Goal: Information Seeking & Learning: Find specific fact

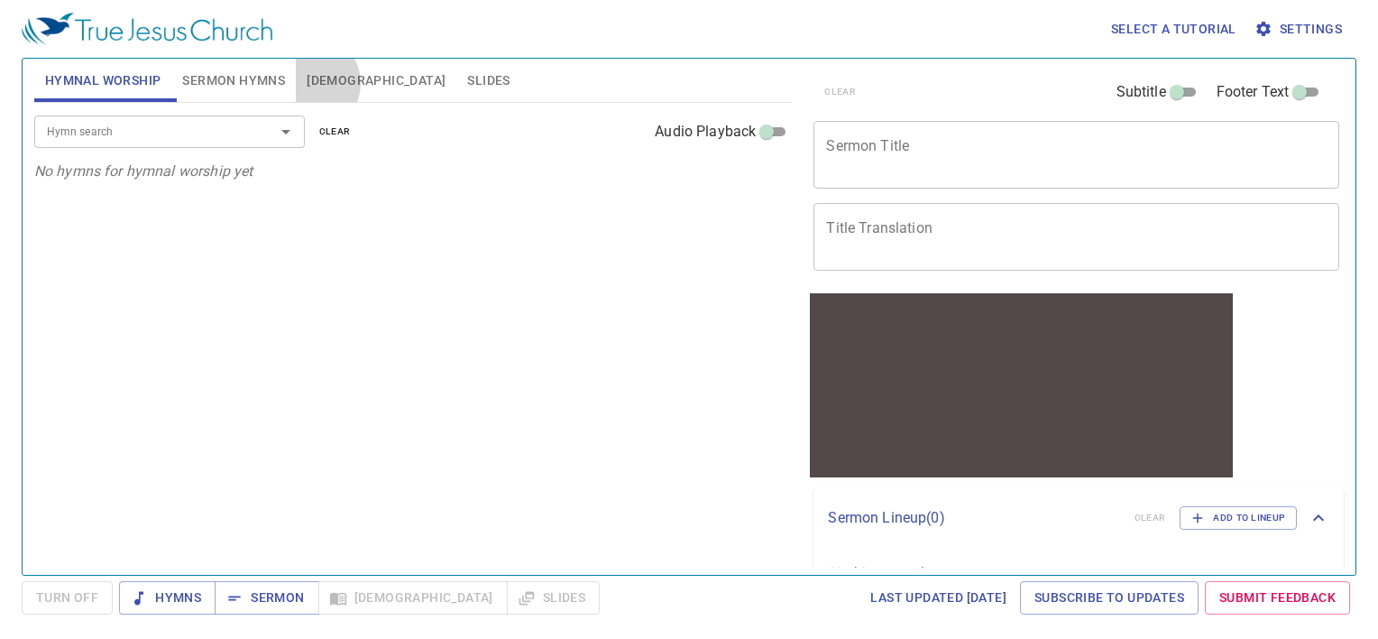
click at [309, 83] on span "Bible" at bounding box center [376, 80] width 139 height 23
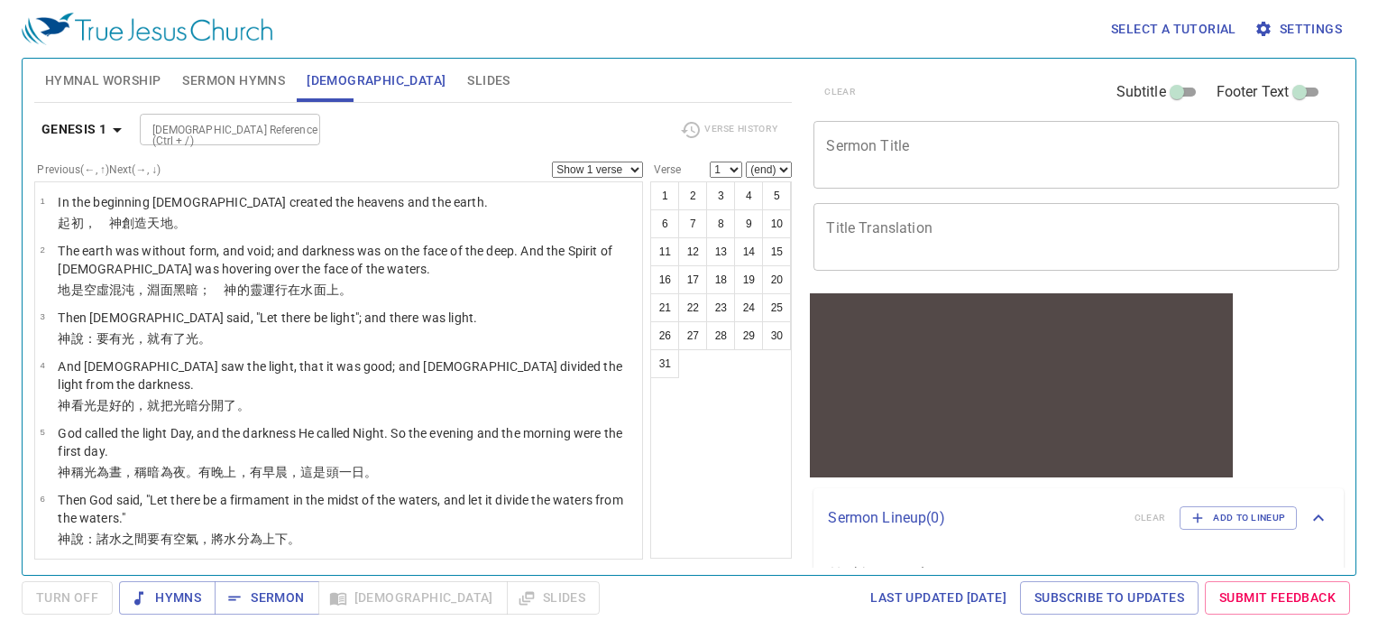
click at [110, 131] on icon "button" at bounding box center [117, 130] width 22 height 22
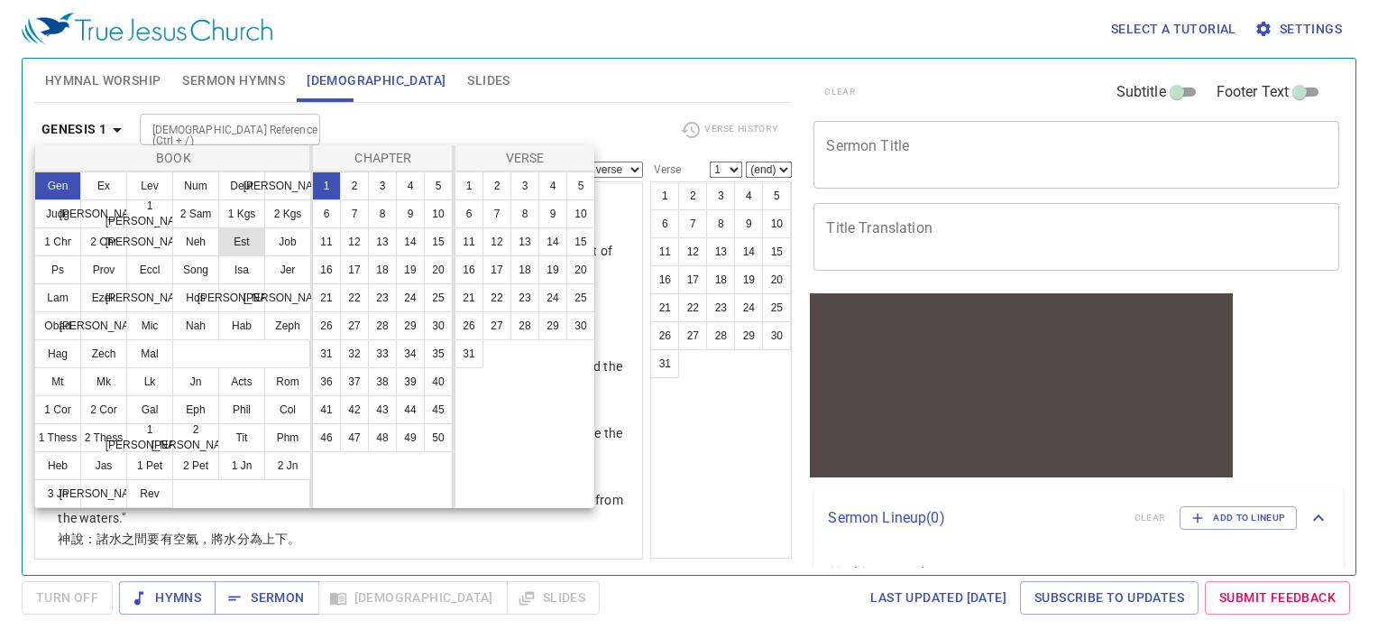
click at [256, 241] on button "Est" at bounding box center [241, 241] width 47 height 29
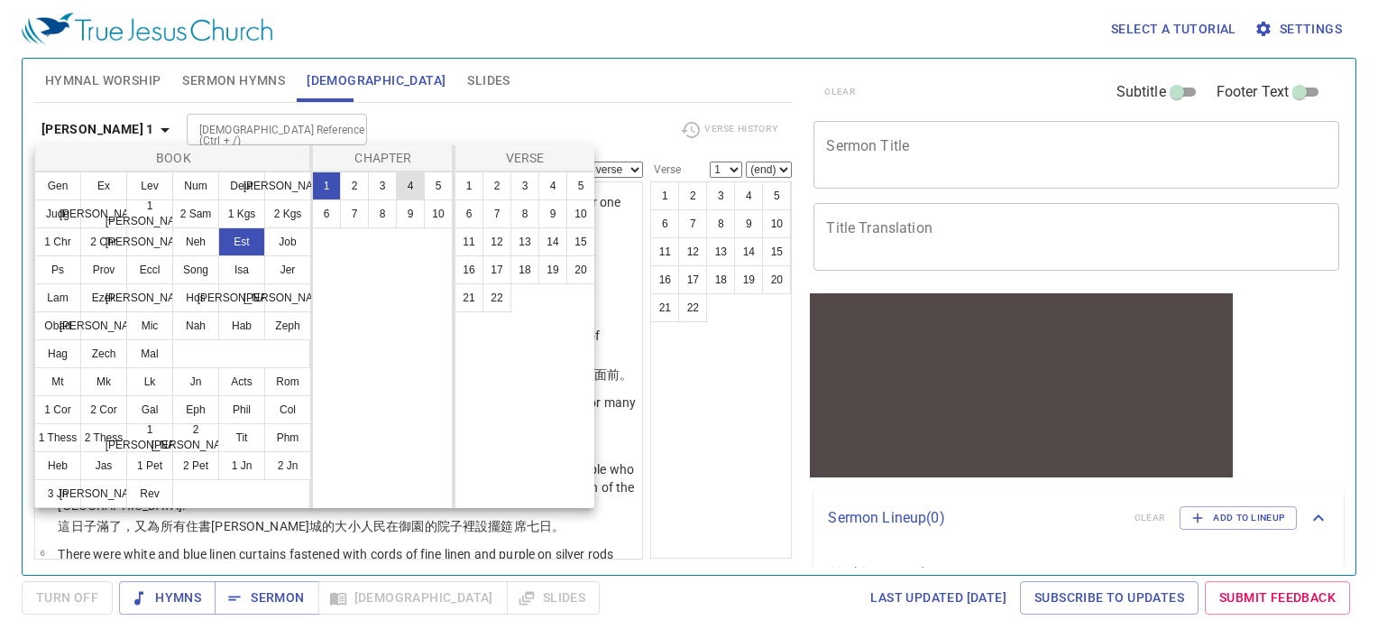
click at [400, 185] on button "4" at bounding box center [410, 185] width 29 height 29
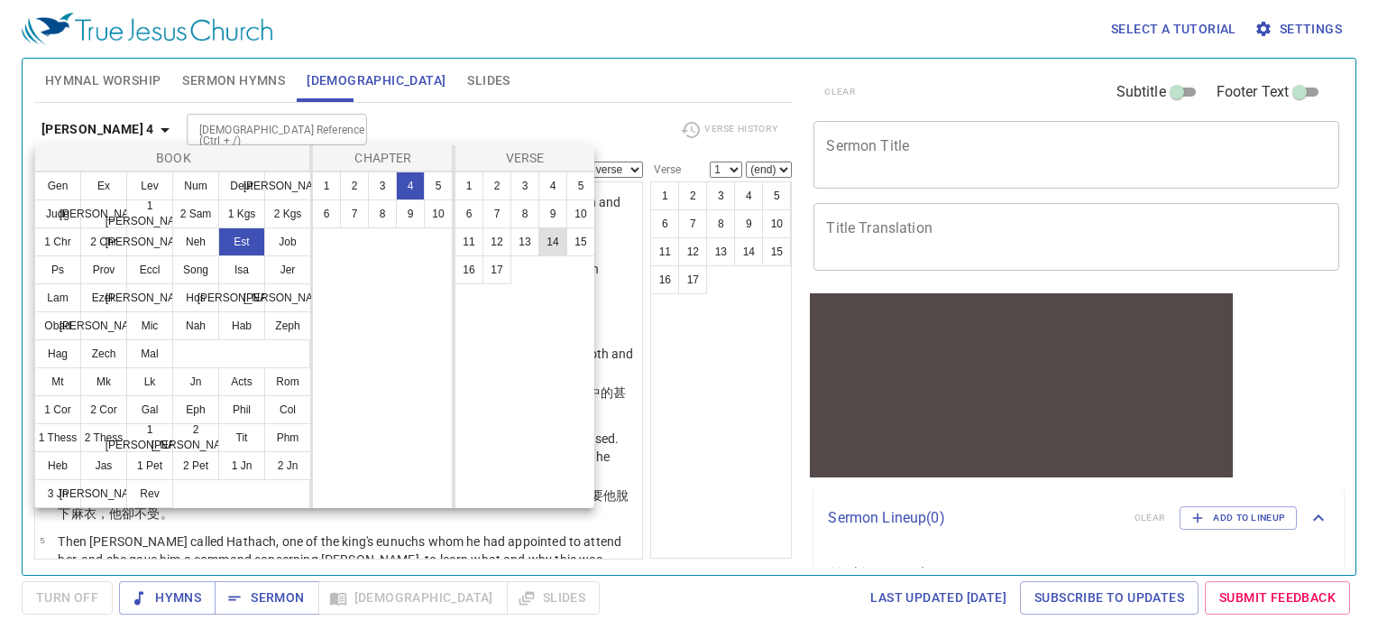
drag, startPoint x: 465, startPoint y: 281, endPoint x: 559, endPoint y: 249, distance: 99.3
click at [559, 249] on ul "1 2 3 4 5 6 7 8 9 10 11 12 13 14 15 16 17" at bounding box center [525, 228] width 140 height 112
click at [559, 249] on button "14" at bounding box center [552, 241] width 29 height 29
select select "14"
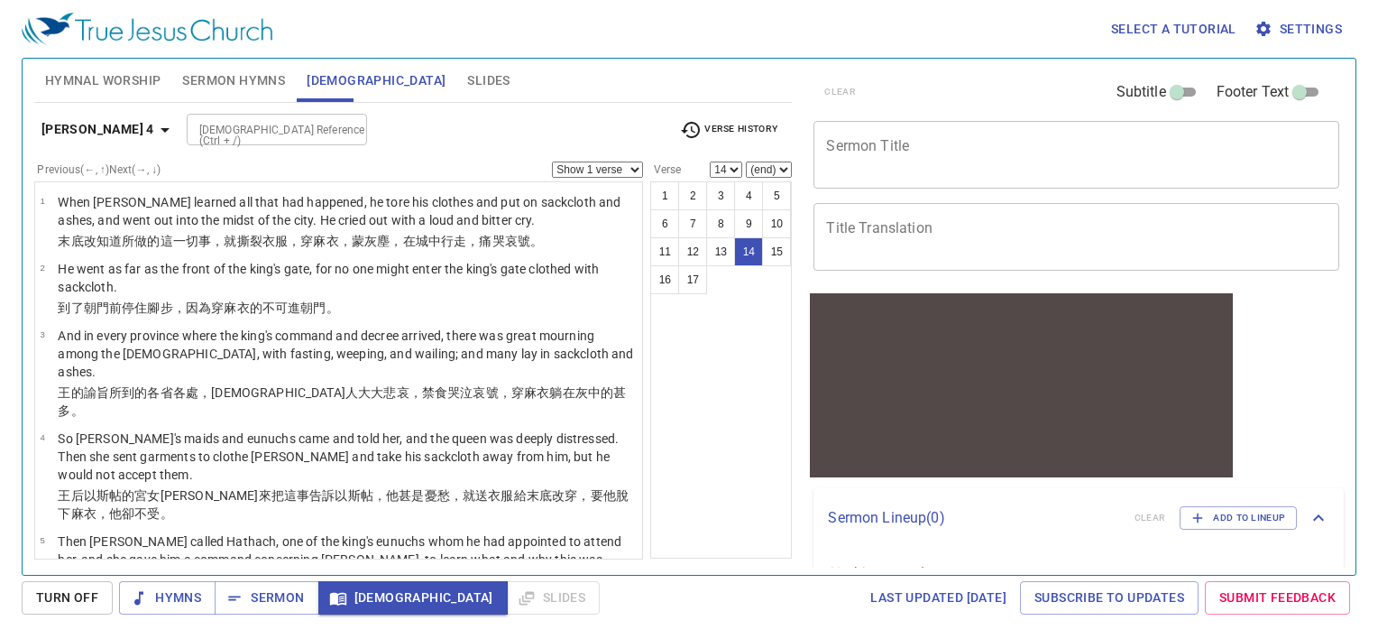
scroll to position [810, 0]
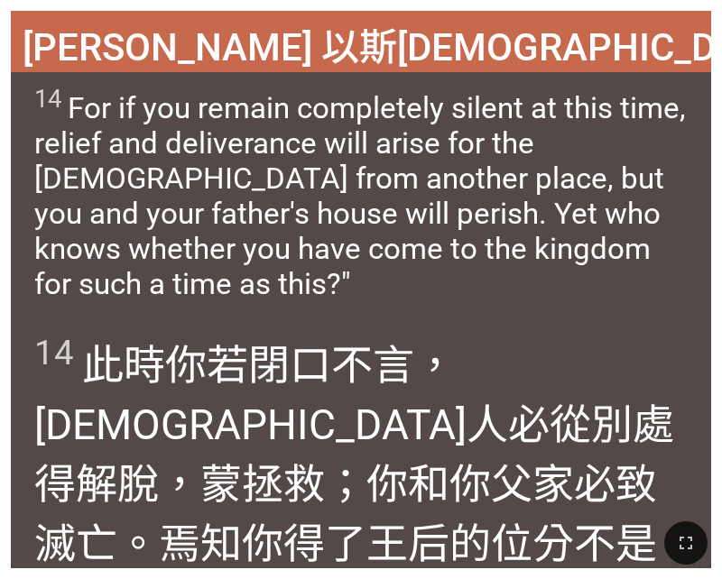
drag, startPoint x: 32, startPoint y: 541, endPoint x: 404, endPoint y: 535, distance: 371.7
click at [403, 535] on div at bounding box center [361, 543] width 722 height 72
click at [406, 535] on div at bounding box center [361, 543] width 722 height 72
click at [406, 538] on div at bounding box center [361, 543] width 722 height 72
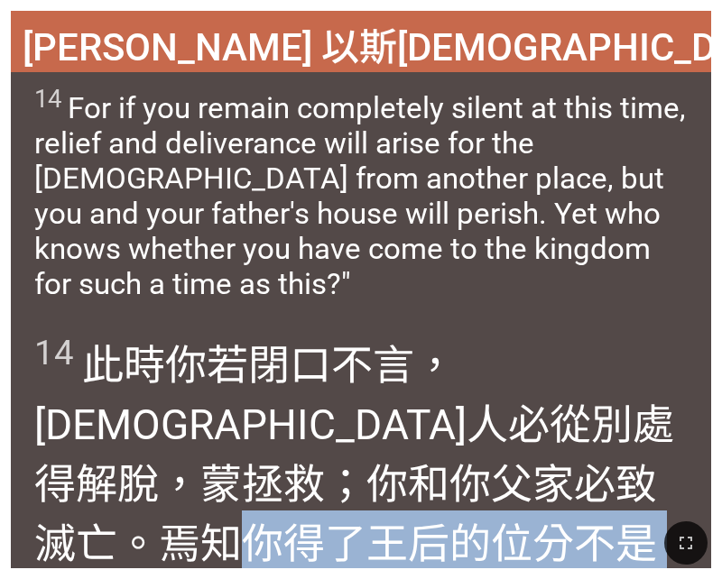
drag, startPoint x: 406, startPoint y: 538, endPoint x: 331, endPoint y: 489, distance: 89.3
click at [331, 7] on div "Hymnal Worship Hymnal Worship 詩頌崇拜 詩頌崇拜 [PERSON_NAME] 以斯帖記 4:14 [PERSON_NAME] 以…" at bounding box center [360, 7] width 707 height 0
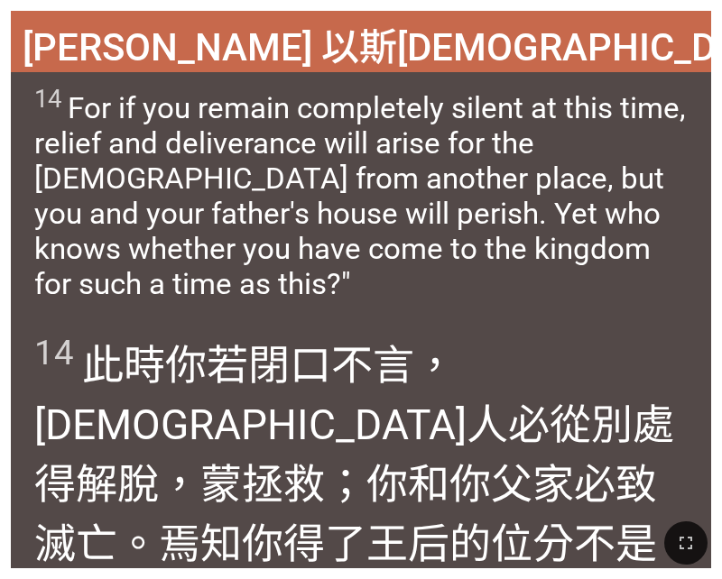
drag, startPoint x: 331, startPoint y: 489, endPoint x: 305, endPoint y: 541, distance: 58.5
click at [303, 545] on div at bounding box center [361, 543] width 722 height 72
click at [47, 538] on div at bounding box center [361, 543] width 722 height 72
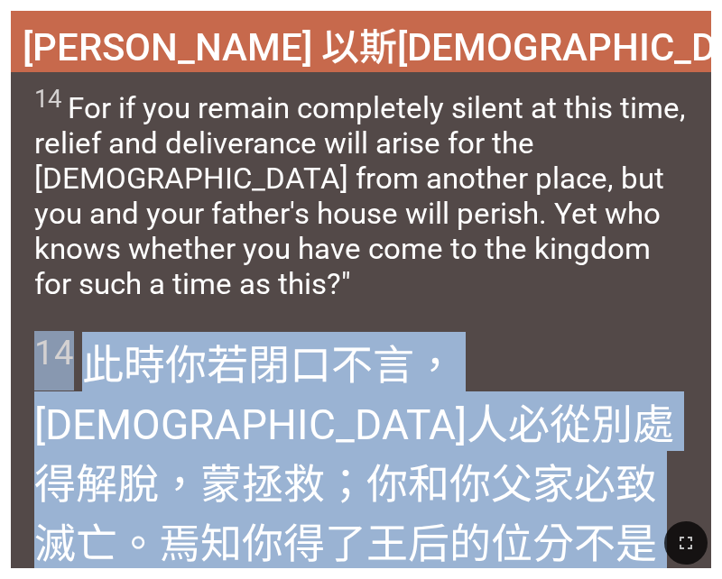
click at [53, 538] on div at bounding box center [361, 543] width 722 height 72
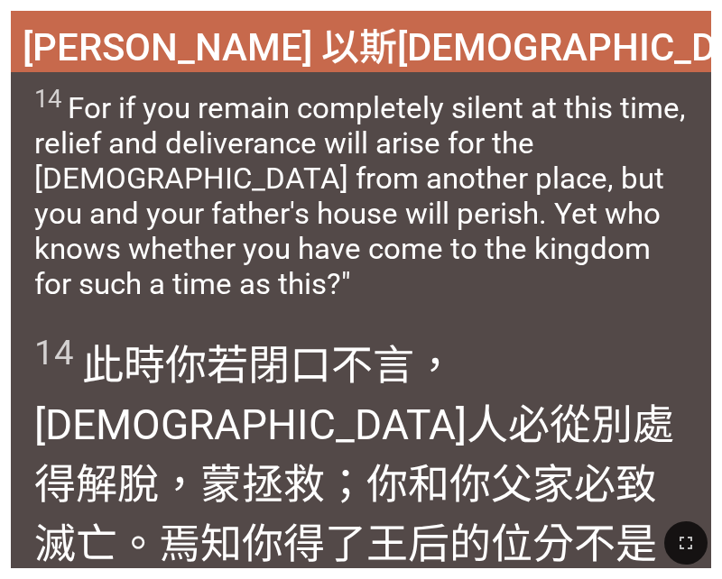
click at [424, 546] on div at bounding box center [361, 543] width 722 height 72
drag, startPoint x: 411, startPoint y: 546, endPoint x: 22, endPoint y: 541, distance: 389.7
click at [22, 541] on div at bounding box center [361, 543] width 722 height 72
click at [415, 554] on div at bounding box center [361, 543] width 722 height 72
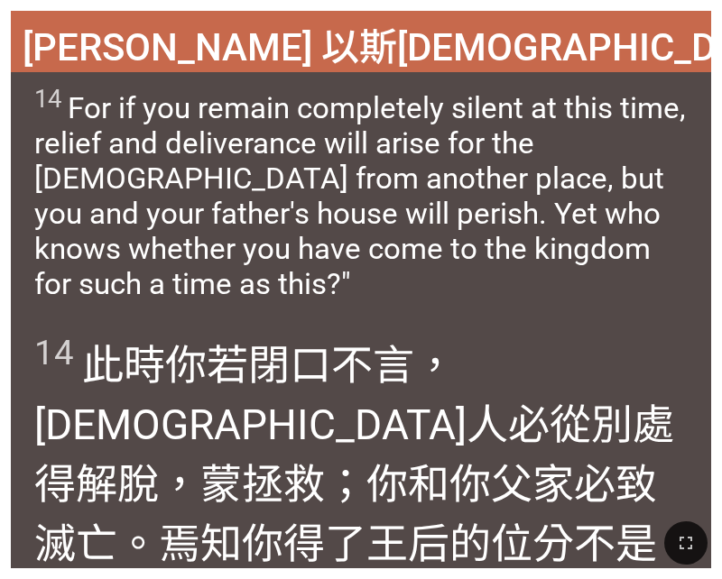
drag, startPoint x: 32, startPoint y: 546, endPoint x: 476, endPoint y: 526, distance: 444.2
click at [454, 529] on div at bounding box center [361, 543] width 722 height 72
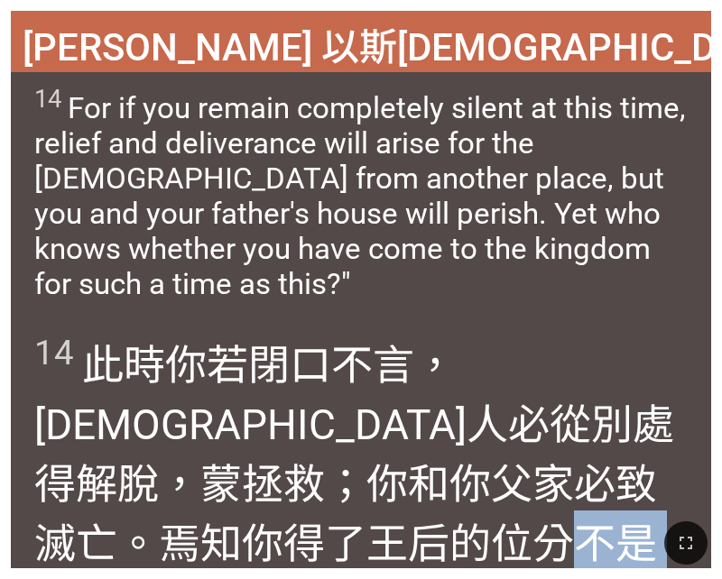
drag, startPoint x: 650, startPoint y: 484, endPoint x: 441, endPoint y: 546, distance: 218.1
click at [441, 7] on div "Hymnal Worship Hymnal Worship 詩頌崇拜 詩頌崇拜 [PERSON_NAME] 以斯帖記 4:14 [PERSON_NAME] 以…" at bounding box center [360, 7] width 707 height 0
copy wh4438 "不是為現今的機會 嗎？」"
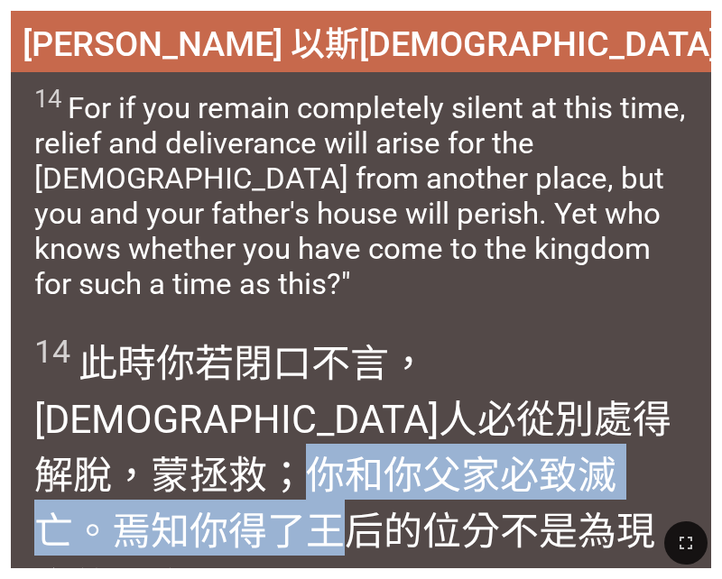
drag, startPoint x: 379, startPoint y: 412, endPoint x: 393, endPoint y: 455, distance: 45.6
click at [393, 455] on wh2020 "；你和你父 家 必致滅亡 。焉知 你得了 王后的位分 不是為現今的機會 嗎？」" at bounding box center [344, 531] width 621 height 157
drag, startPoint x: 393, startPoint y: 455, endPoint x: 200, endPoint y: 459, distance: 193.0
click at [200, 509] on wh6 "。焉知 你得了 王后的位分 不是為現今的機會 嗎？」" at bounding box center [344, 559] width 621 height 101
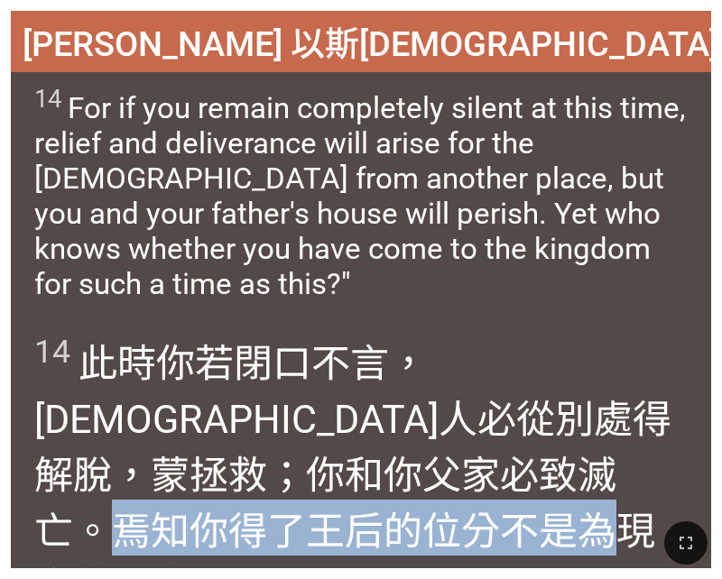
drag, startPoint x: 147, startPoint y: 476, endPoint x: 639, endPoint y: 464, distance: 492.6
click at [639, 509] on wh6 "。焉知 你得了 王后的位分 不是為現今的機會 嗎？」" at bounding box center [344, 559] width 621 height 101
copy wh6 "焉知 你得了 王后的位分 不是為"
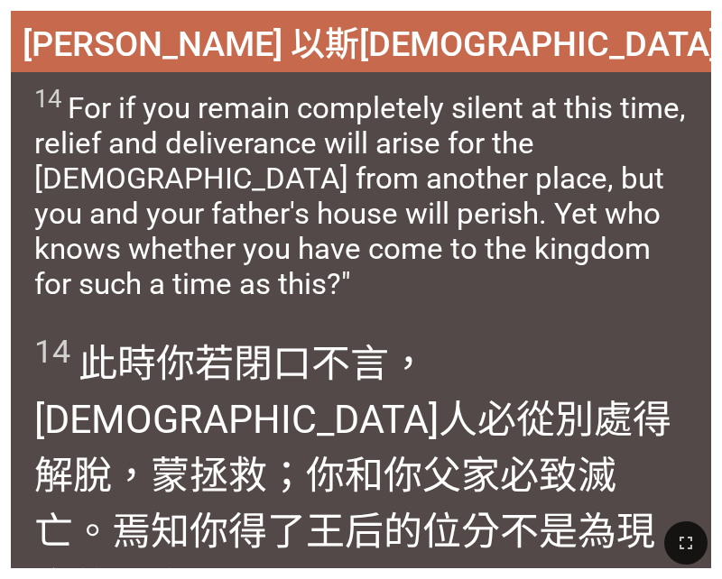
drag, startPoint x: 36, startPoint y: 524, endPoint x: 289, endPoint y: 519, distance: 252.6
click at [289, 519] on div at bounding box center [361, 543] width 722 height 72
click at [43, 527] on div at bounding box center [361, 543] width 722 height 72
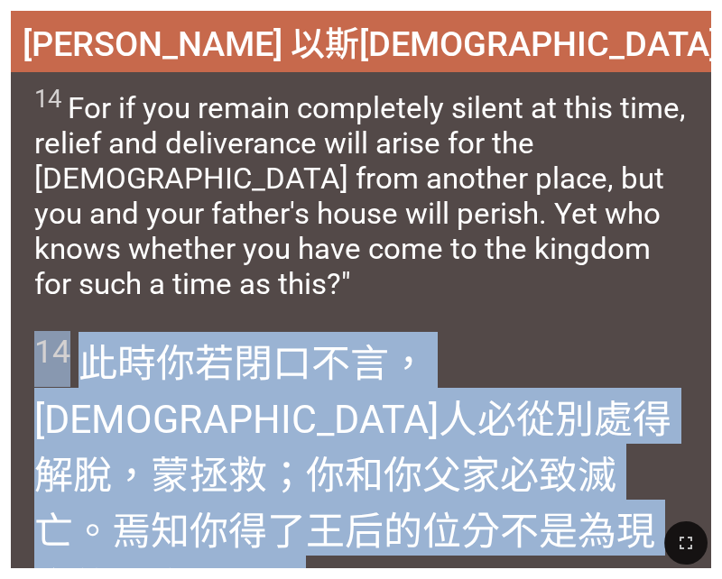
click at [43, 527] on div at bounding box center [361, 543] width 722 height 72
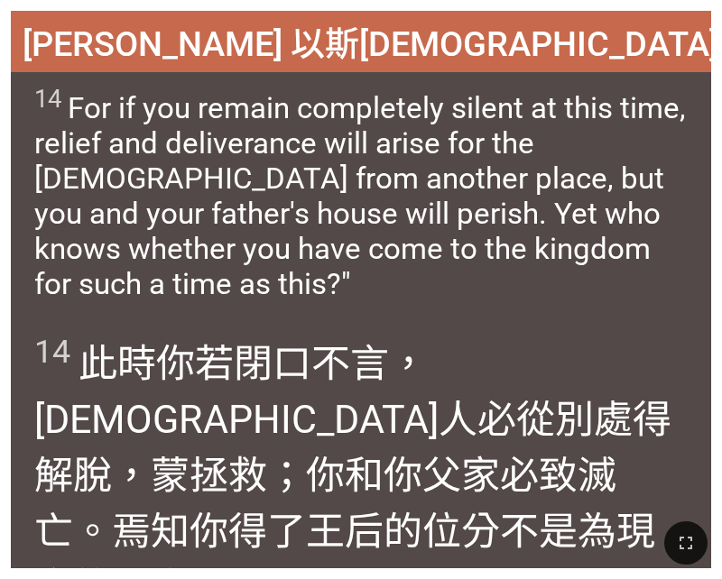
drag, startPoint x: 43, startPoint y: 527, endPoint x: 185, endPoint y: 520, distance: 141.8
click at [184, 520] on div at bounding box center [361, 543] width 722 height 72
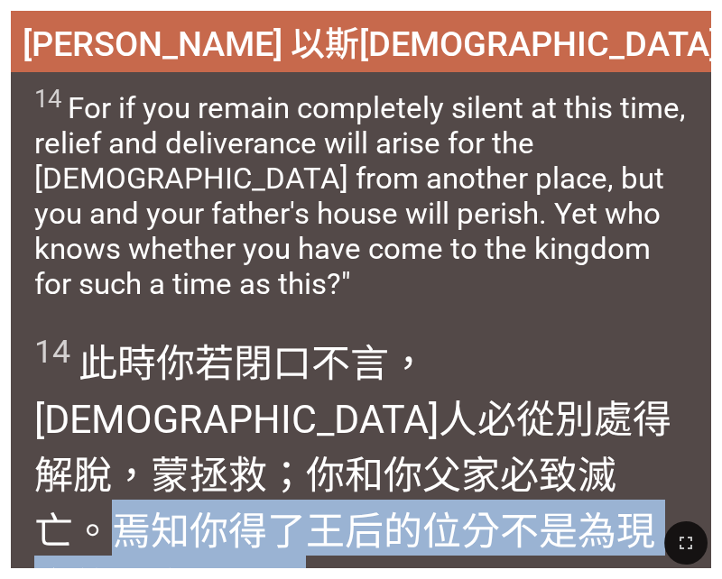
drag, startPoint x: 151, startPoint y: 477, endPoint x: 281, endPoint y: 538, distance: 143.6
click at [281, 7] on div "Hymnal Worship Hymnal Worship 詩頌崇拜 詩頌崇拜 [PERSON_NAME] 以斯帖記 4:14 [PERSON_NAME] 以…" at bounding box center [360, 7] width 707 height 0
copy wh6 "焉知 你得了 王后的位分 不是為現今的機會 嗎？」"
